Goal: Transaction & Acquisition: Purchase product/service

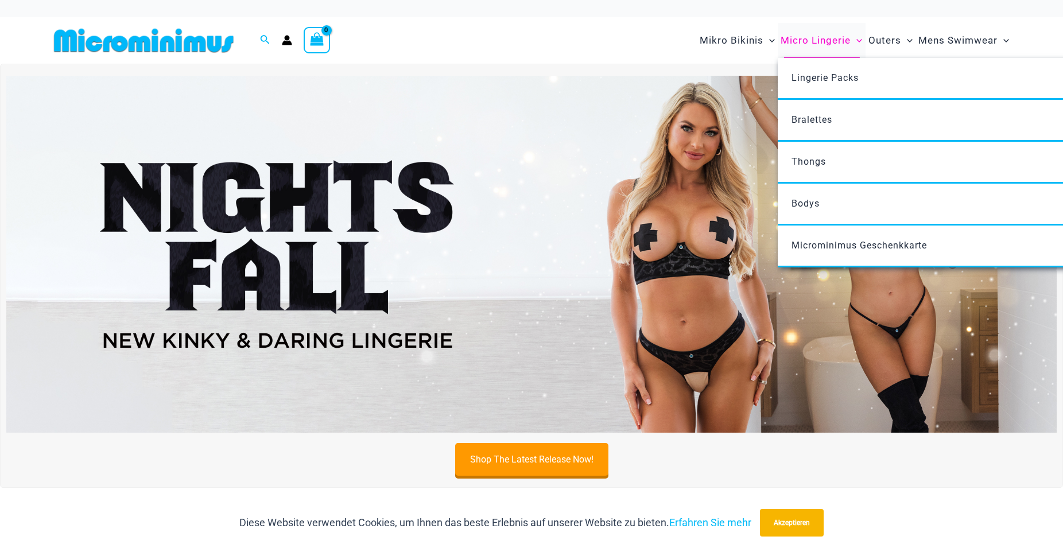
click at [825, 43] on span "Micro Lingerie" at bounding box center [816, 40] width 70 height 29
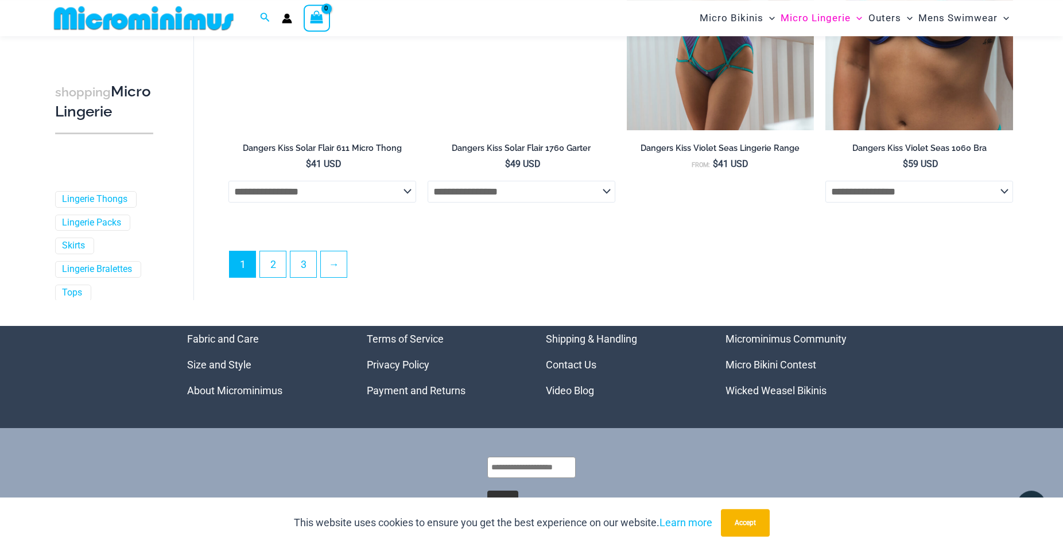
scroll to position [3093, 0]
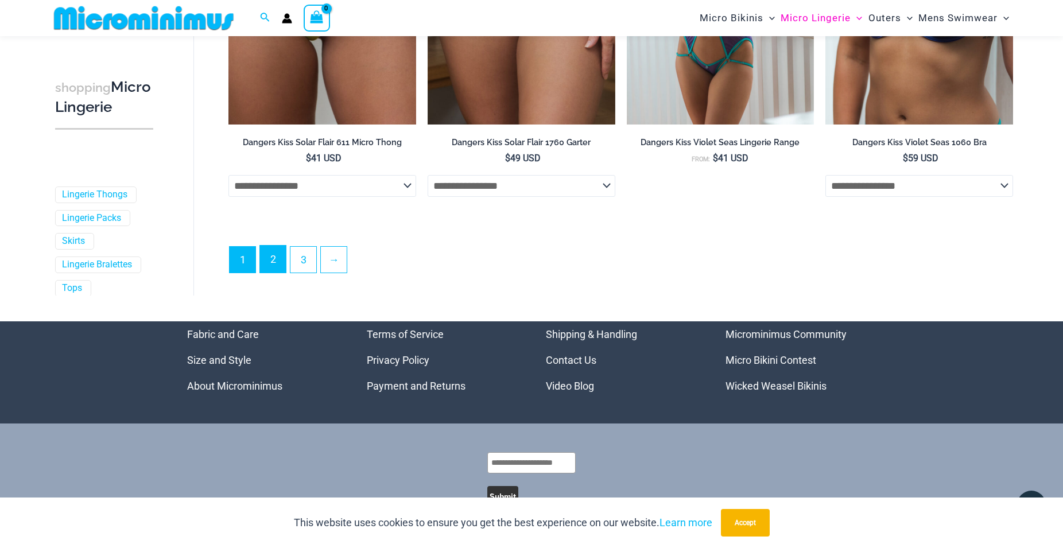
click at [272, 268] on link "2" at bounding box center [273, 259] width 26 height 27
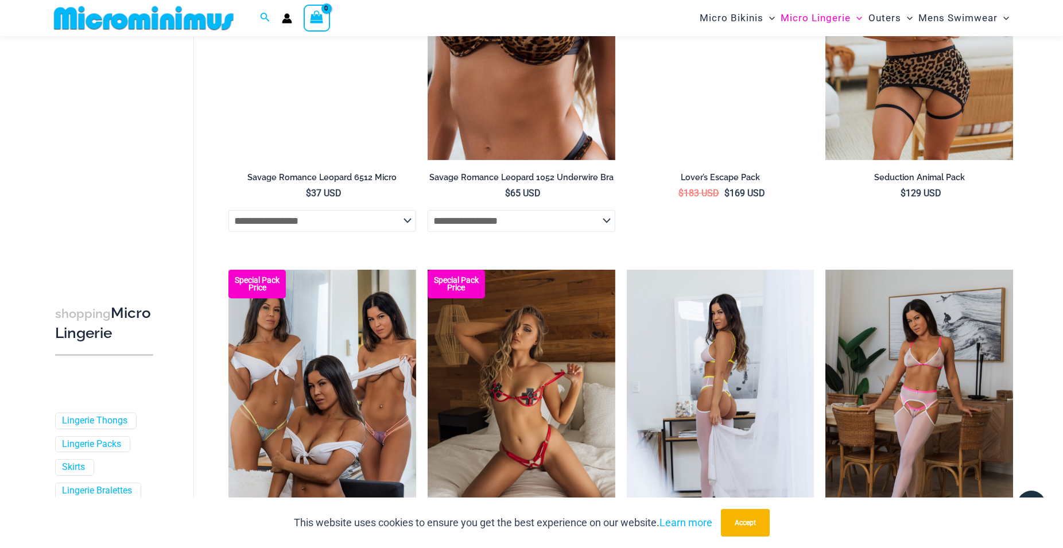
scroll to position [2811, 0]
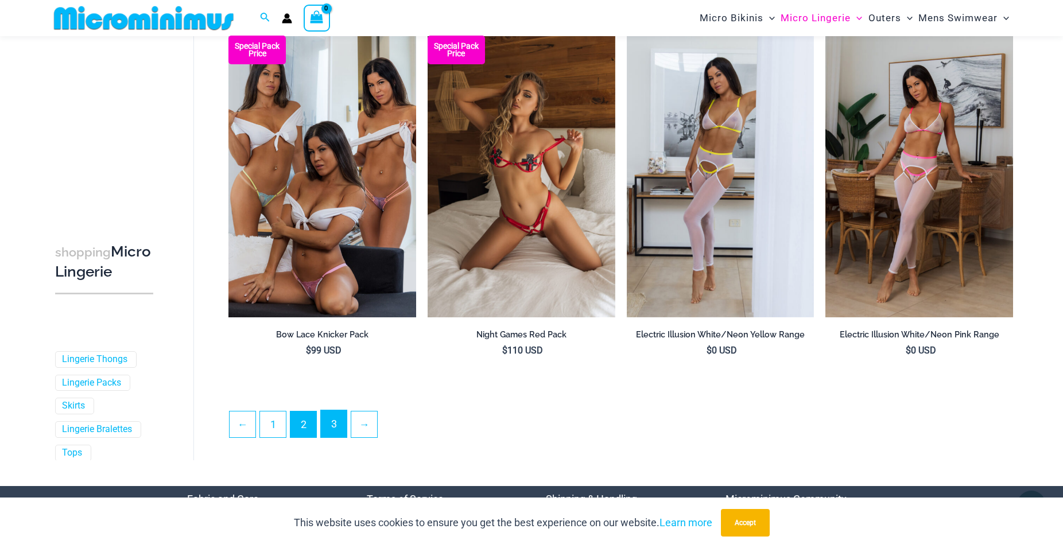
click at [335, 431] on link "3" at bounding box center [334, 423] width 26 height 27
